Goal: Find specific fact: Find contact information

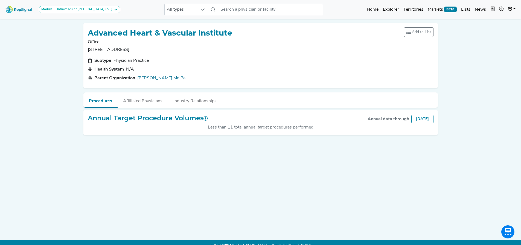
drag, startPoint x: 121, startPoint y: 61, endPoint x: 125, endPoint y: 54, distance: 8.3
click at [121, 61] on div "Physician Practice" at bounding box center [130, 60] width 35 height 7
drag, startPoint x: 133, startPoint y: 48, endPoint x: 87, endPoint y: 52, distance: 45.5
click at [87, 52] on div "Advanced Heart & Vascular Institute Office [STREET_ADDRESS] Add to List Recent …" at bounding box center [260, 55] width 354 height 65
copy p "[STREET_ADDRESS]"
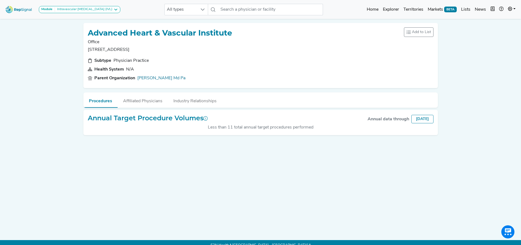
drag, startPoint x: 158, startPoint y: 49, endPoint x: 136, endPoint y: 51, distance: 21.7
click at [136, 51] on p "[STREET_ADDRESS]" at bounding box center [160, 49] width 144 height 7
copy p "Boca Raton"
drag, startPoint x: 165, startPoint y: 50, endPoint x: 161, endPoint y: 50, distance: 3.9
click at [161, 50] on p "[STREET_ADDRESS]" at bounding box center [160, 49] width 144 height 7
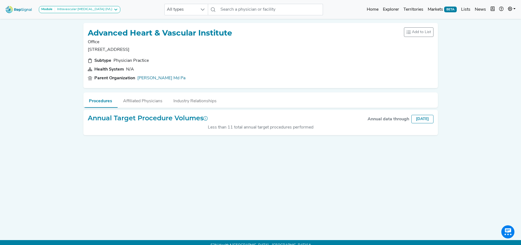
copy p "Fl"
click at [376, 11] on link "Home" at bounding box center [372, 9] width 16 height 11
